Goal: Manage account settings

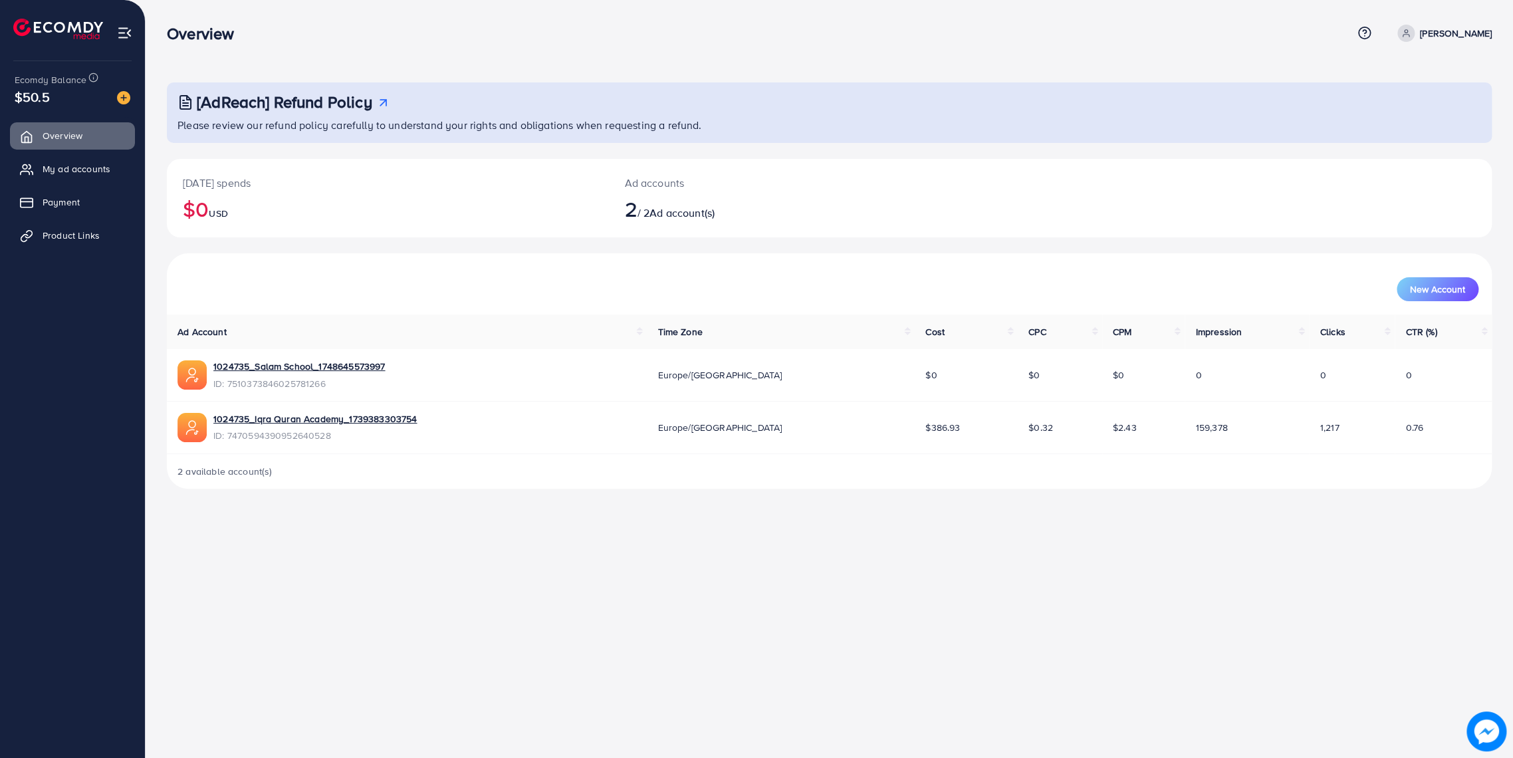
click at [1272, 232] on div "[DATE] spends $0 USD Ad accounts 2 / 2 Ad account(s)" at bounding box center [829, 198] width 1325 height 78
click at [1398, 28] on span at bounding box center [1406, 33] width 17 height 17
click at [1399, 77] on span "Profile" at bounding box center [1409, 79] width 31 height 16
select select "********"
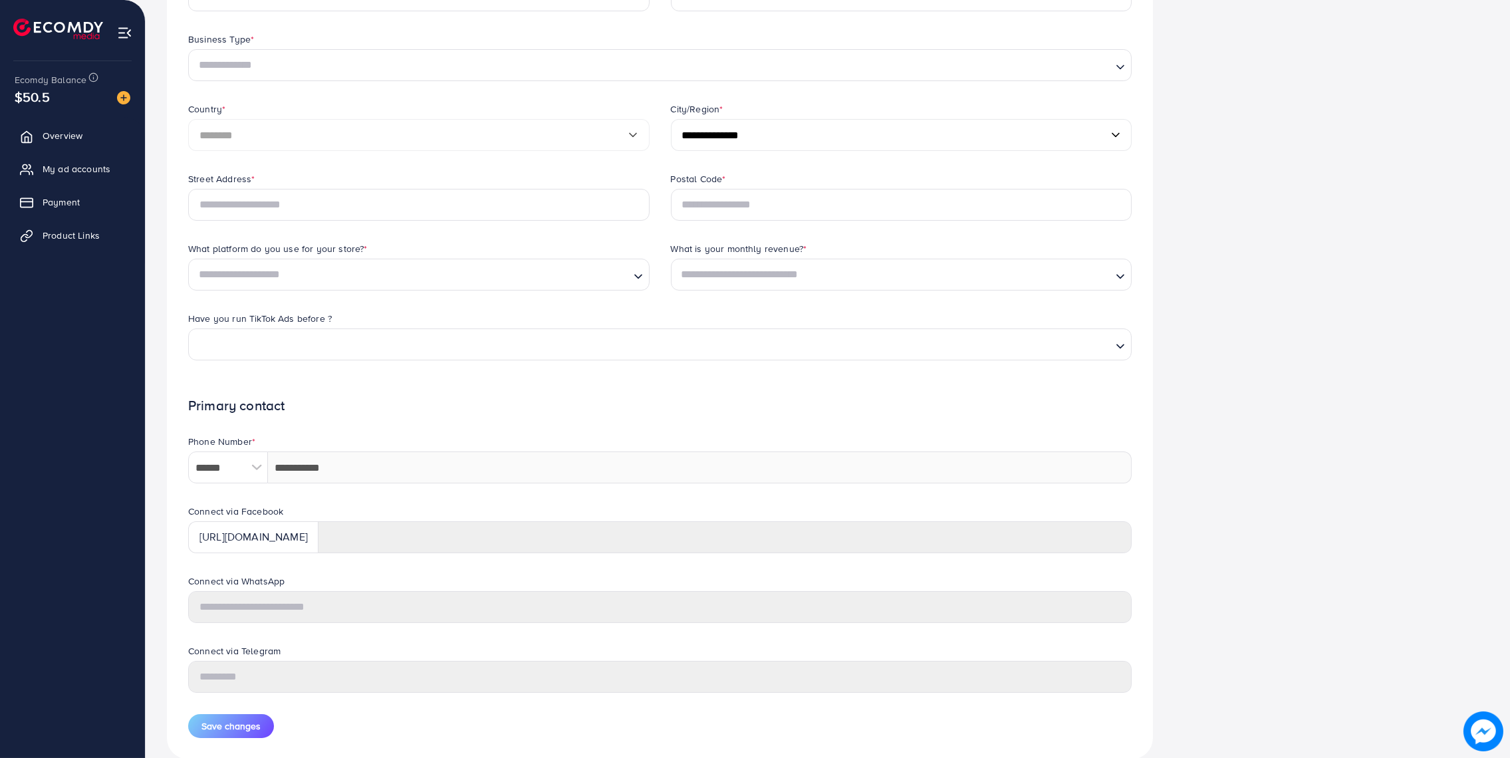
scroll to position [292, 0]
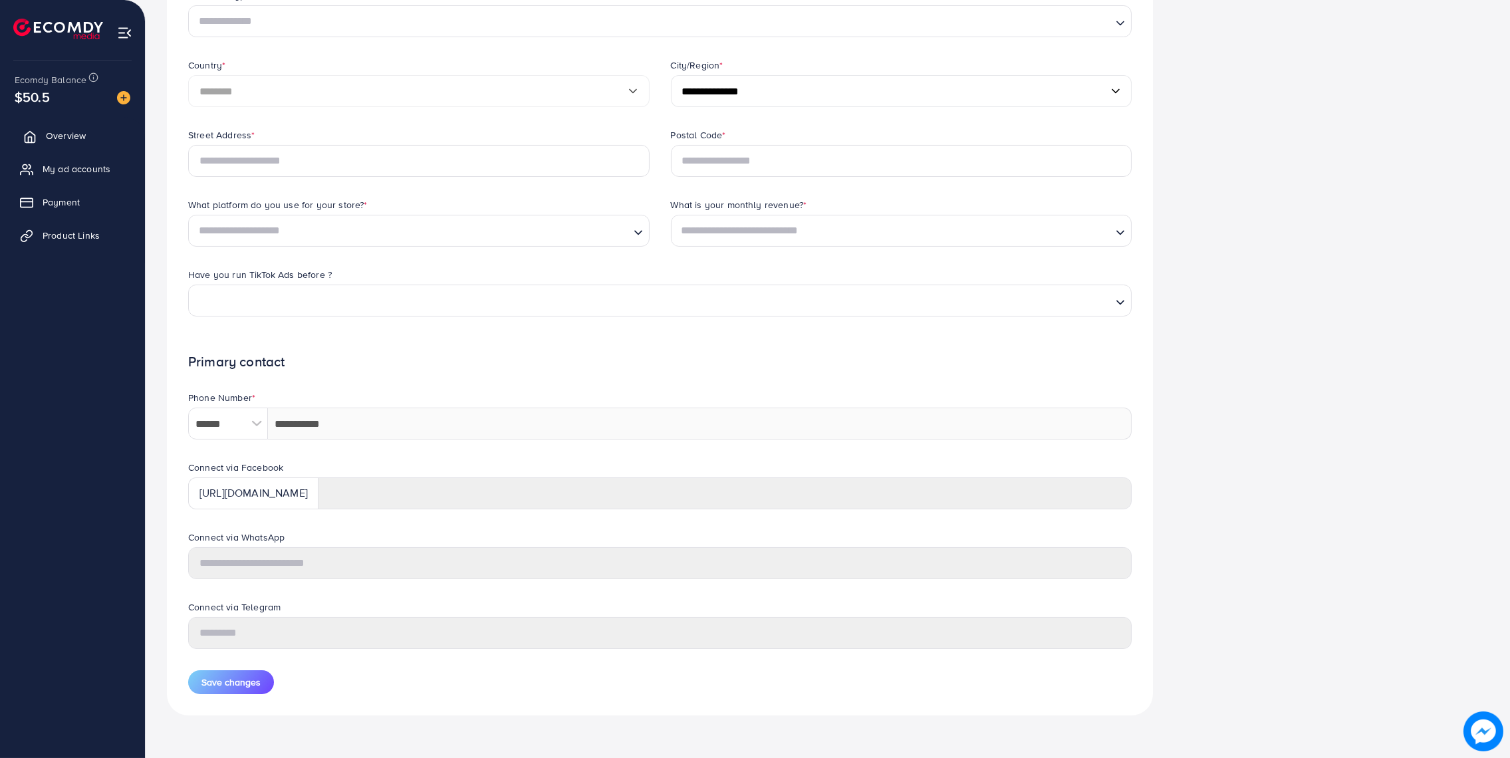
click at [62, 144] on link "Overview" at bounding box center [72, 135] width 125 height 27
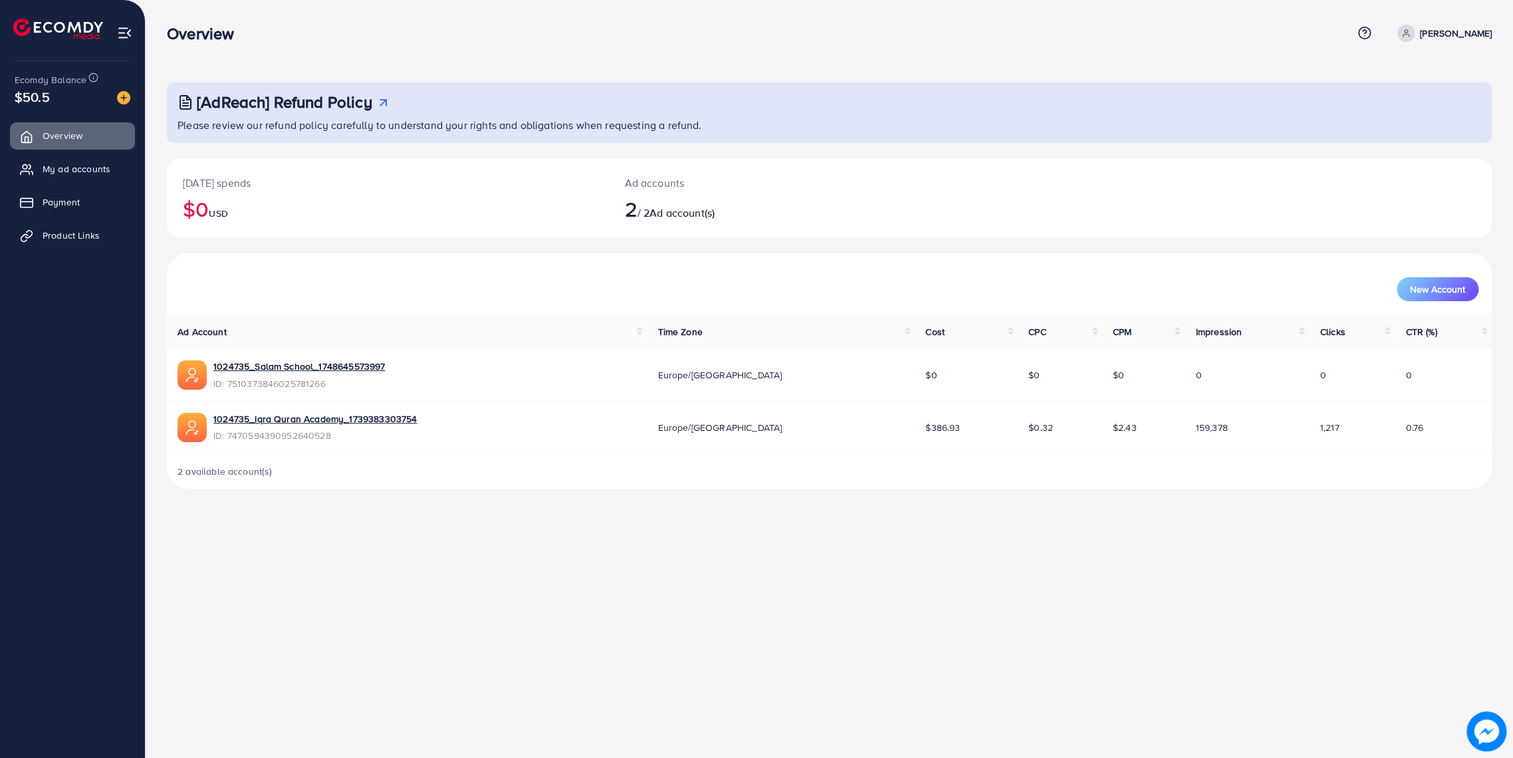
click at [39, 103] on span "$50.5" at bounding box center [32, 96] width 35 height 19
click at [90, 76] on icon at bounding box center [93, 77] width 10 height 10
click at [299, 59] on div "[AdReach] Refund Policy Please review our refund policy carefully to understand…" at bounding box center [830, 255] width 1368 height 510
click at [1392, 31] on link "Muhammad Luqman" at bounding box center [1442, 33] width 100 height 17
